Goal: Check status: Check status

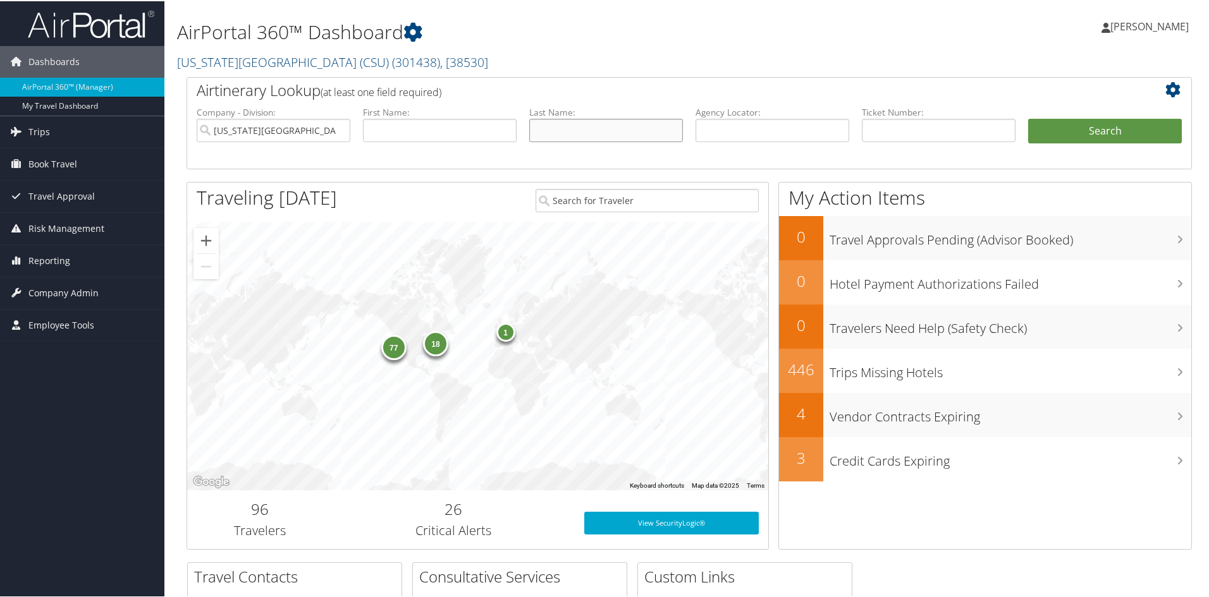
click at [614, 132] on input "text" at bounding box center [606, 129] width 154 height 23
type input "[GEOGRAPHIC_DATA]"
click at [1028, 118] on button "Search" at bounding box center [1105, 130] width 154 height 25
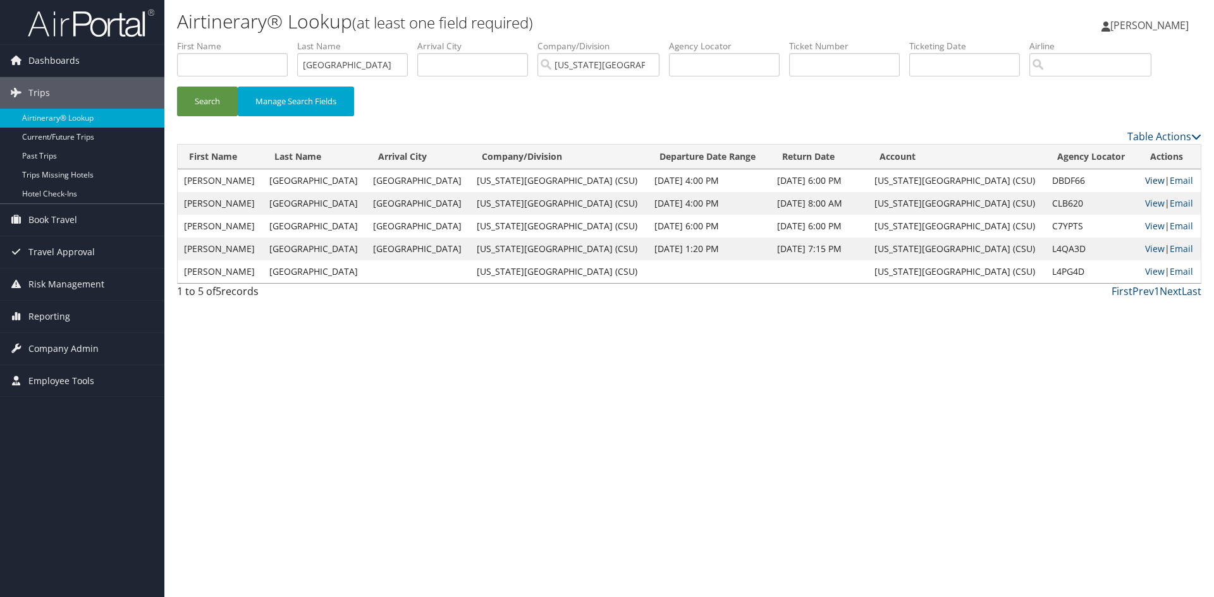
click at [1145, 181] on link "View" at bounding box center [1155, 180] width 20 height 12
